Goal: Find specific page/section: Find specific page/section

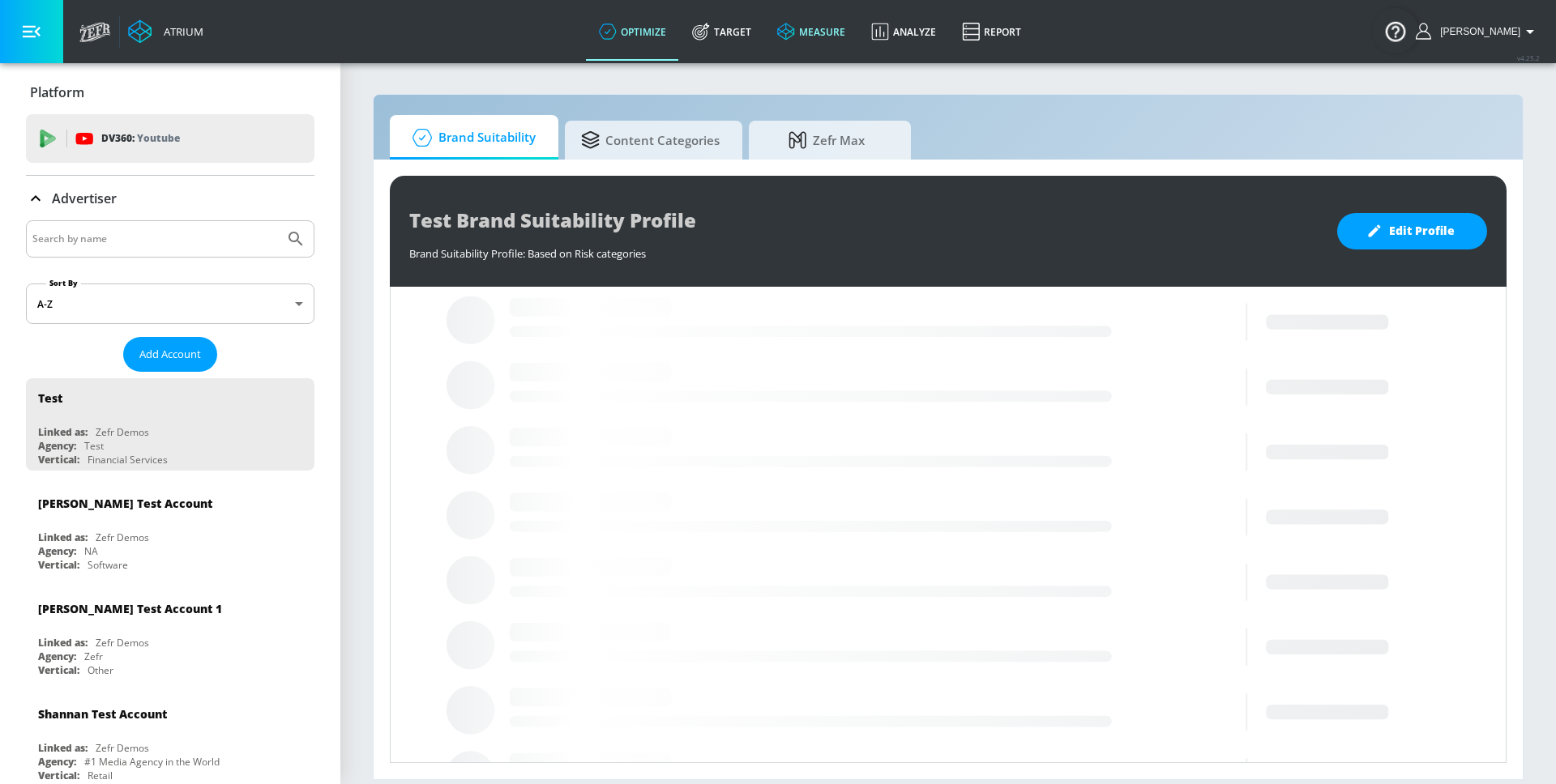
click at [838, 41] on link "measure" at bounding box center [810, 32] width 94 height 58
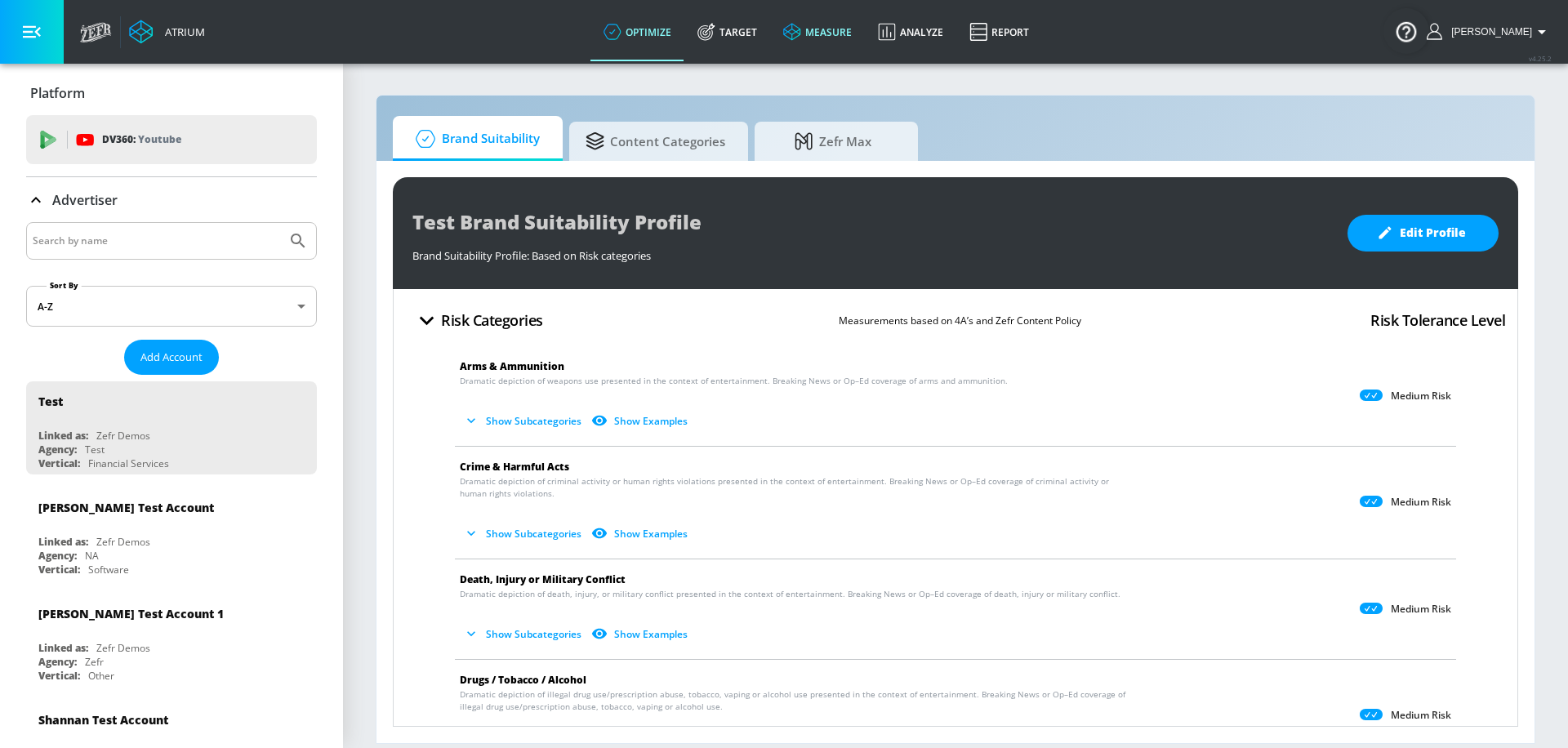
click at [848, 38] on link "measure" at bounding box center [817, 32] width 94 height 58
click at [847, 50] on link "measure" at bounding box center [817, 32] width 94 height 58
